Goal: Information Seeking & Learning: Learn about a topic

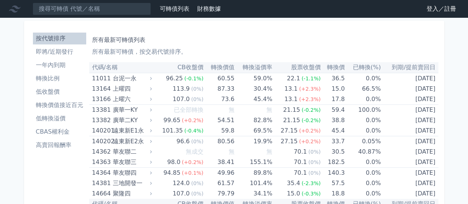
click at [49, 52] on li "即將/近期發行" at bounding box center [59, 51] width 53 height 9
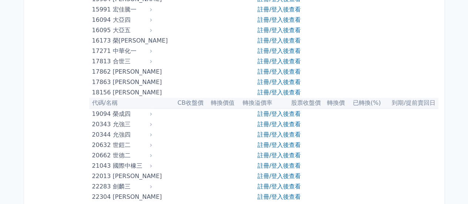
scroll to position [370, 0]
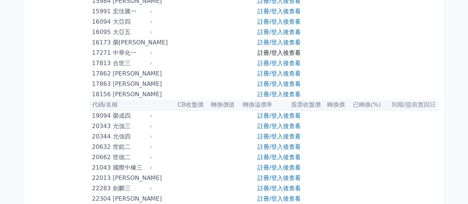
click at [263, 55] on link "註冊/登入後查看" at bounding box center [279, 52] width 43 height 7
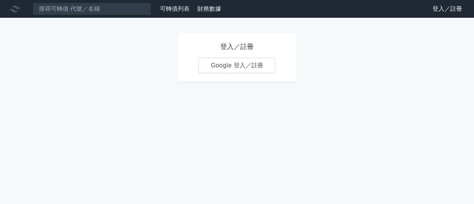
click at [243, 71] on link "Google 登入／註冊" at bounding box center [236, 66] width 77 height 16
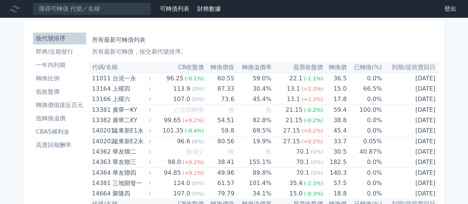
click at [63, 54] on li "即將/近期發行" at bounding box center [59, 51] width 53 height 9
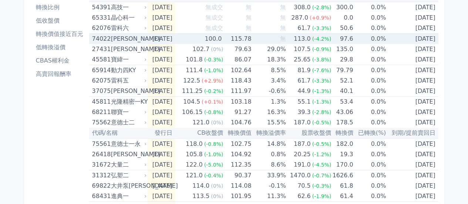
scroll to position [74, 0]
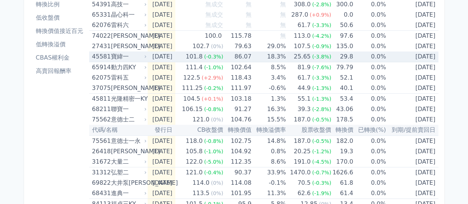
click at [121, 57] on div "寶緯一" at bounding box center [128, 56] width 34 height 10
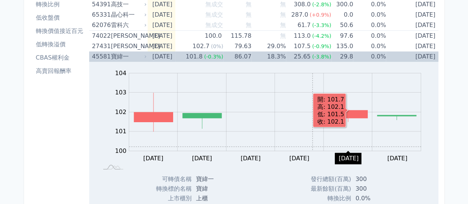
scroll to position [259, 0]
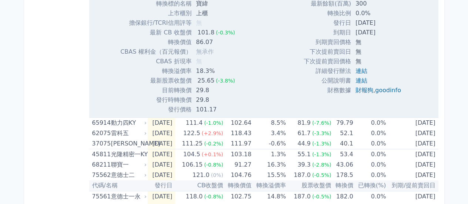
click at [439, 36] on div "按代號排序 即將/近期發行 一年內到期 轉換比例 低收盤價 轉換價值接近百元 低轉換溢價 CBAS權利金 高賣回報酬率 近期新發行可轉債列表 所有發行三個月內…" at bounding box center [234, 149] width 420 height 774
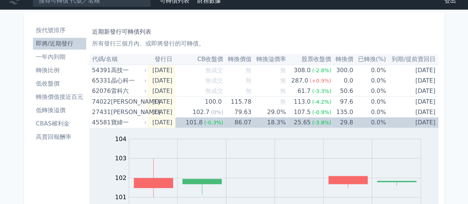
scroll to position [0, 0]
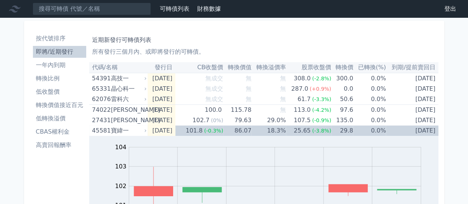
click at [47, 38] on li "按代號排序" at bounding box center [59, 38] width 53 height 9
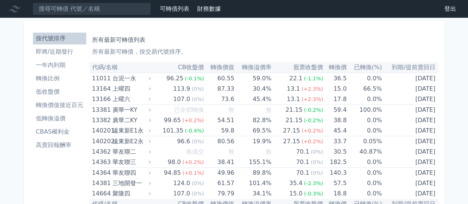
scroll to position [148, 0]
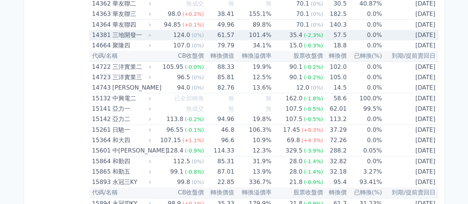
click at [131, 34] on div "三地開發一" at bounding box center [130, 35] width 37 height 10
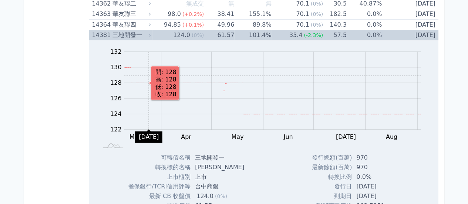
click at [148, 75] on rect "Chart" at bounding box center [272, 91] width 297 height 78
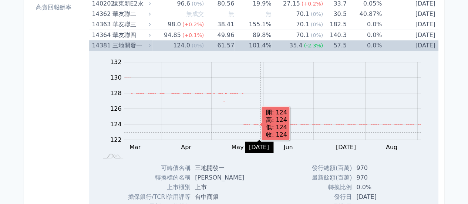
scroll to position [111, 0]
